Goal: Navigation & Orientation: Find specific page/section

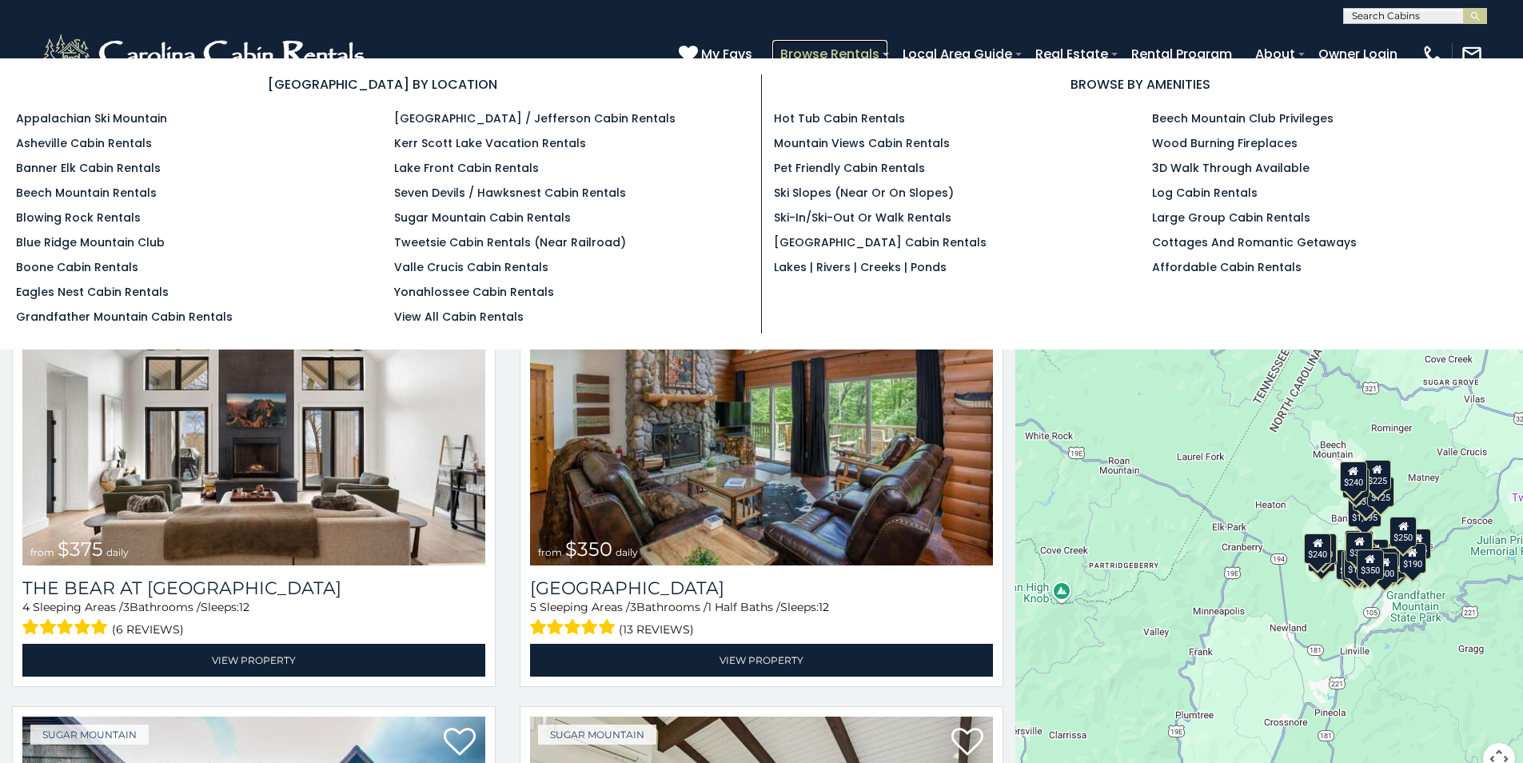
click at [883, 53] on link "Browse Rentals" at bounding box center [829, 54] width 115 height 28
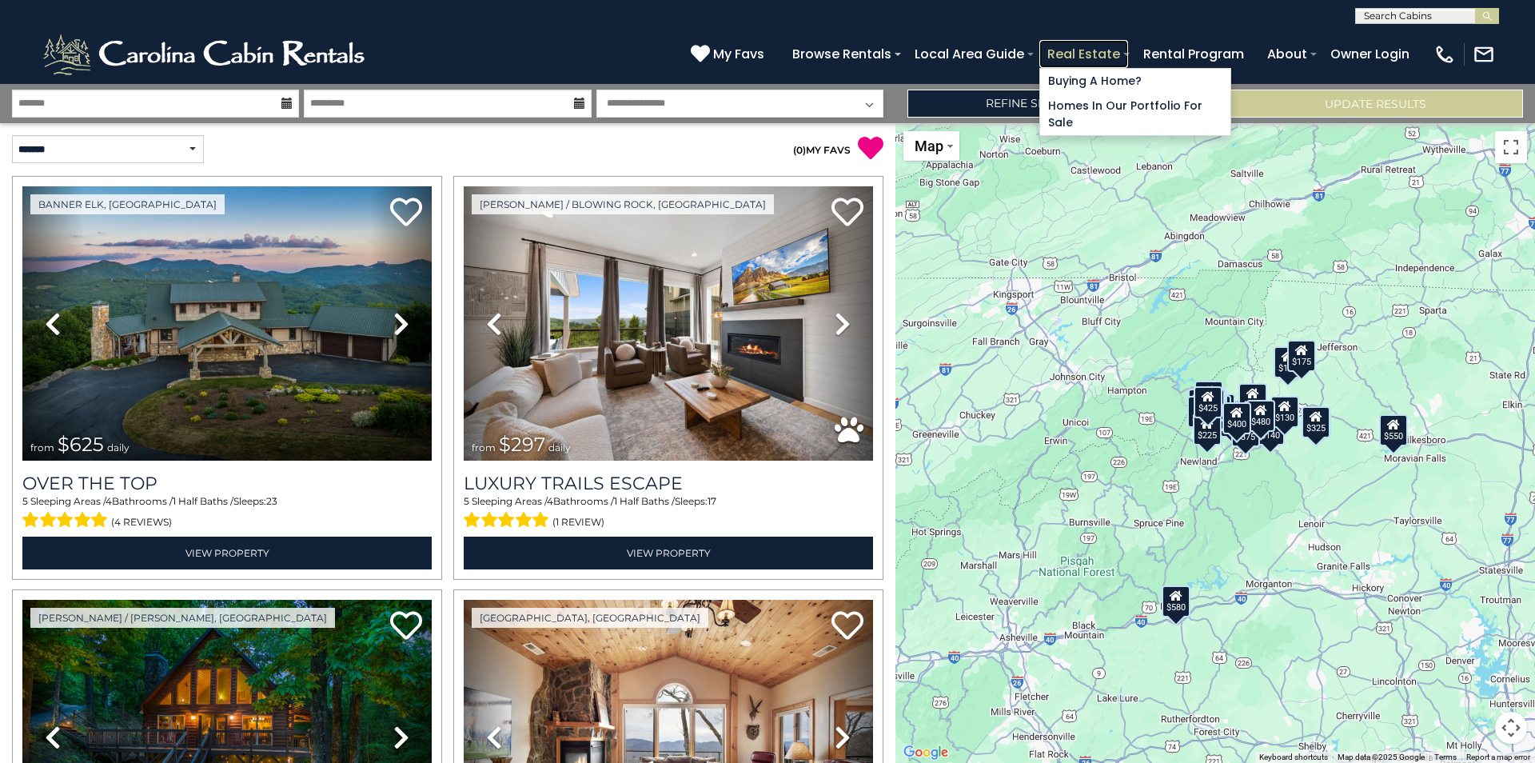
click at [1058, 53] on link "Real Estate" at bounding box center [1083, 54] width 89 height 28
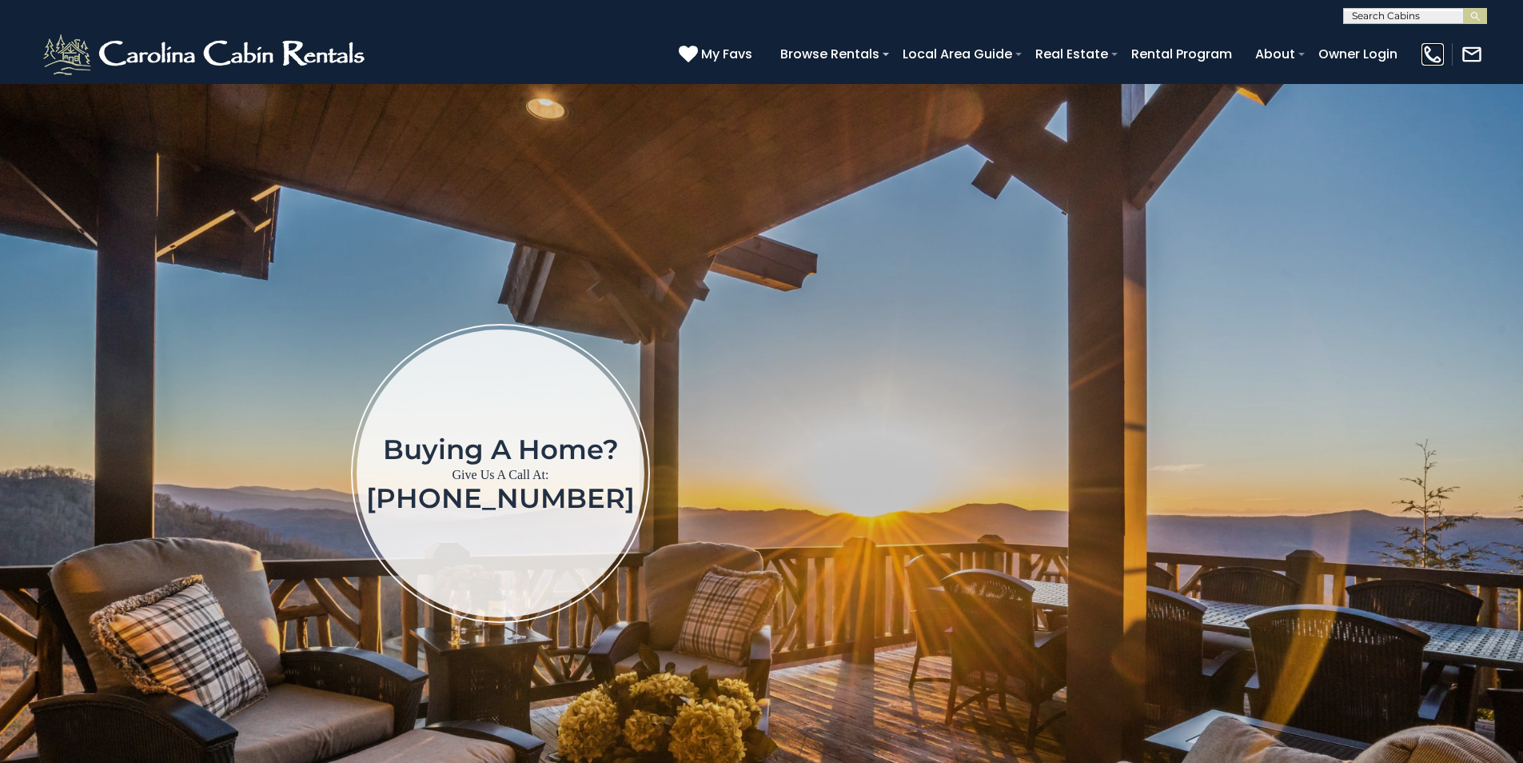
click at [1428, 51] on img at bounding box center [1432, 54] width 22 height 22
click at [1438, 61] on img at bounding box center [1432, 54] width 22 height 22
